Goal: Information Seeking & Learning: Compare options

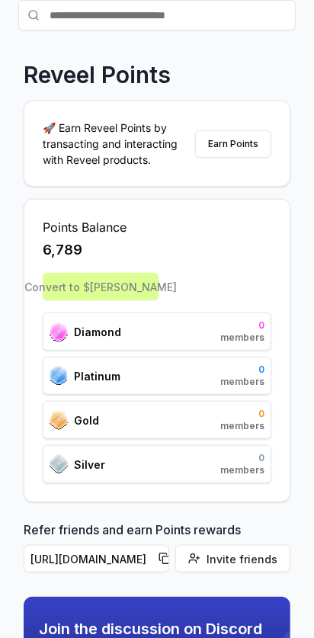
scroll to position [119, 0]
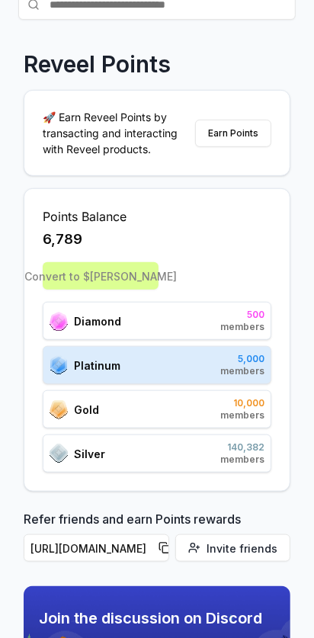
click at [59, 280] on div "Convert to $[PERSON_NAME]" at bounding box center [157, 275] width 229 height 27
click at [56, 274] on div "Convert to $[PERSON_NAME]" at bounding box center [157, 275] width 229 height 27
click at [82, 354] on div "Platinum 5,000 members" at bounding box center [157, 365] width 229 height 38
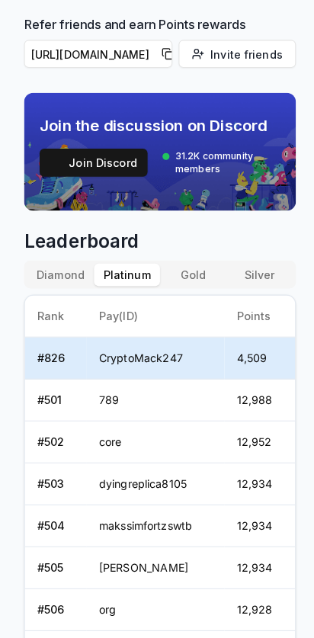
scroll to position [601, 0]
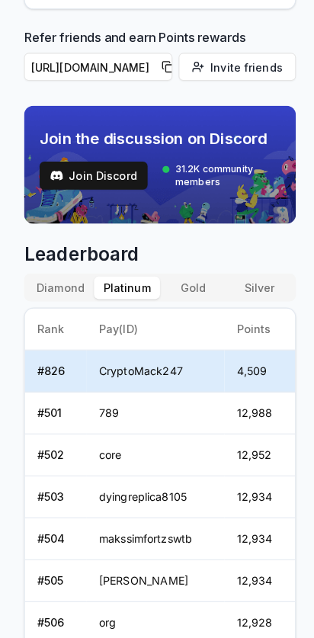
click at [43, 281] on button "Diamond" at bounding box center [60, 282] width 66 height 22
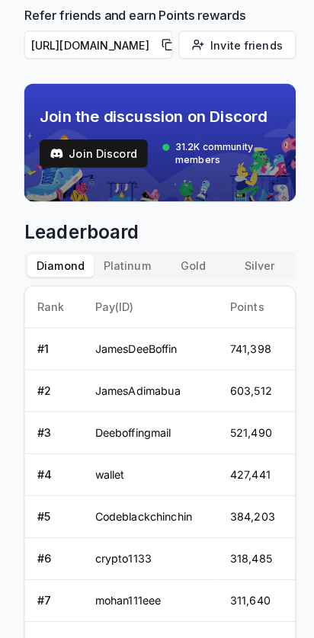
scroll to position [616, 0]
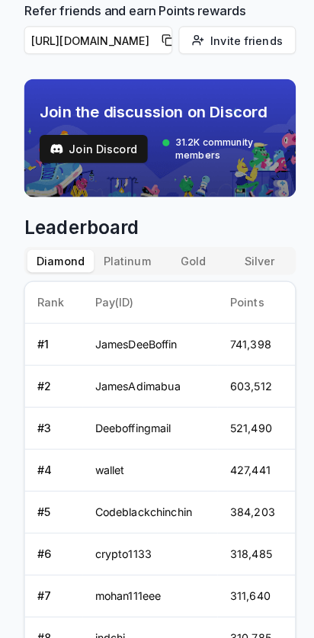
click at [108, 270] on button "Platinum" at bounding box center [124, 268] width 65 height 22
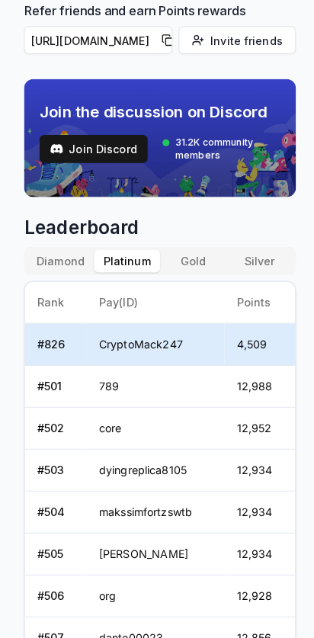
click at [43, 265] on button "Diamond" at bounding box center [60, 268] width 66 height 22
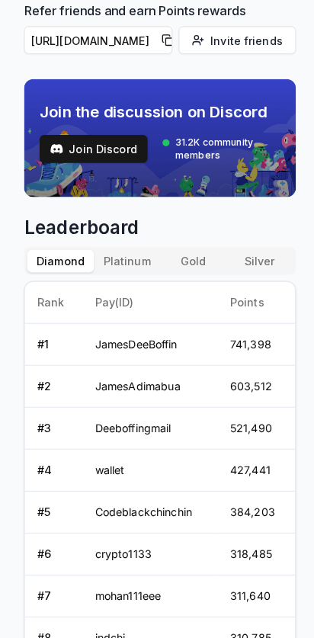
click at [104, 267] on button "Platinum" at bounding box center [124, 268] width 65 height 22
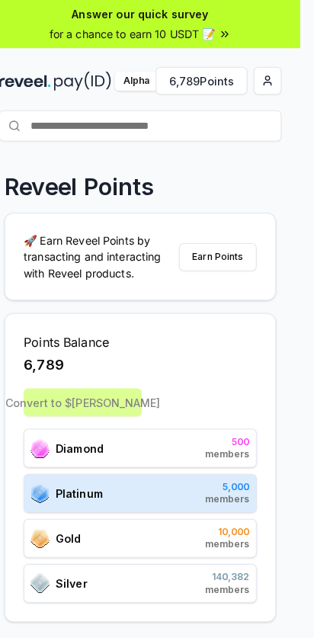
scroll to position [0, 0]
